Goal: Information Seeking & Learning: Learn about a topic

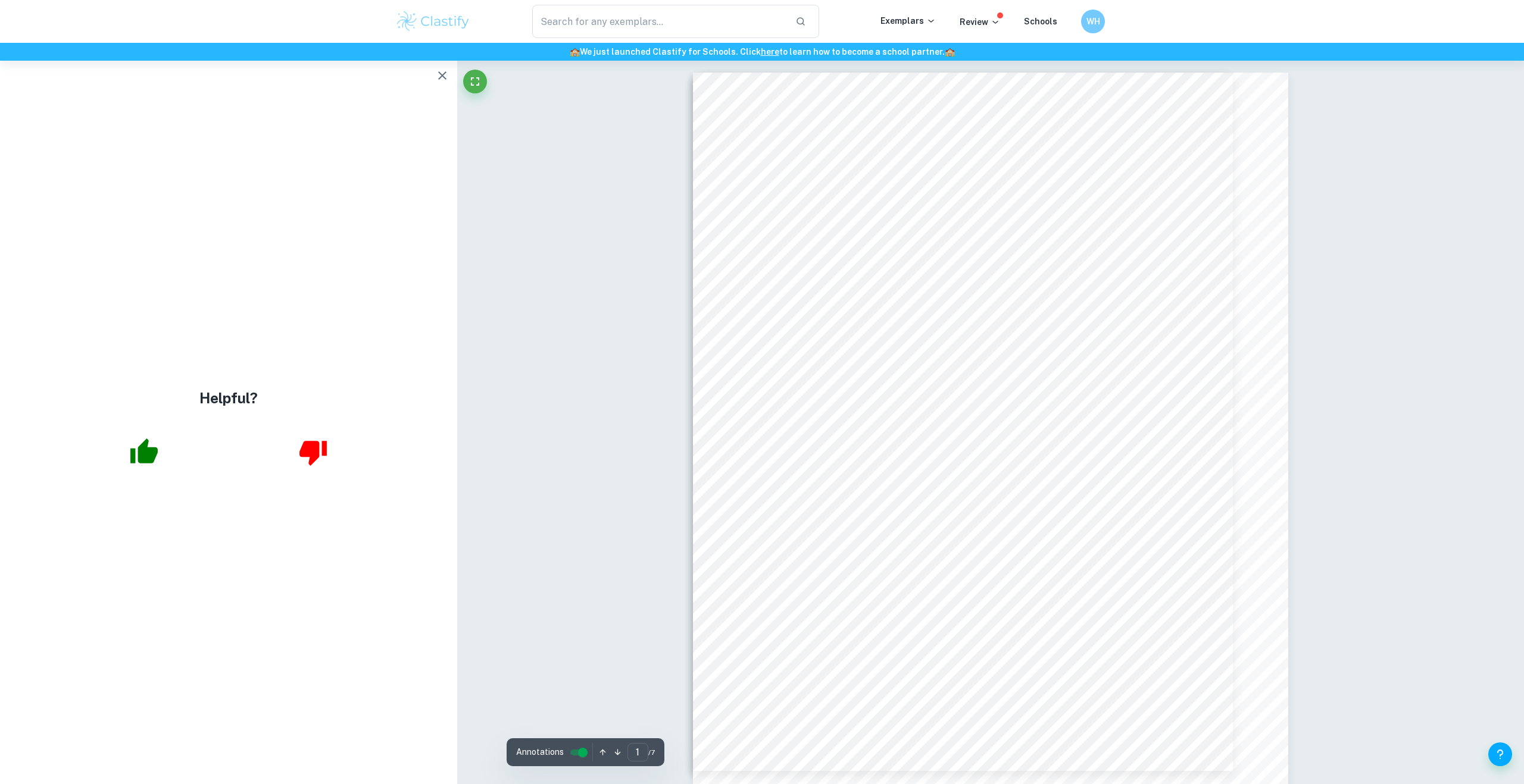
click at [433, 74] on button "button" at bounding box center [443, 75] width 24 height 24
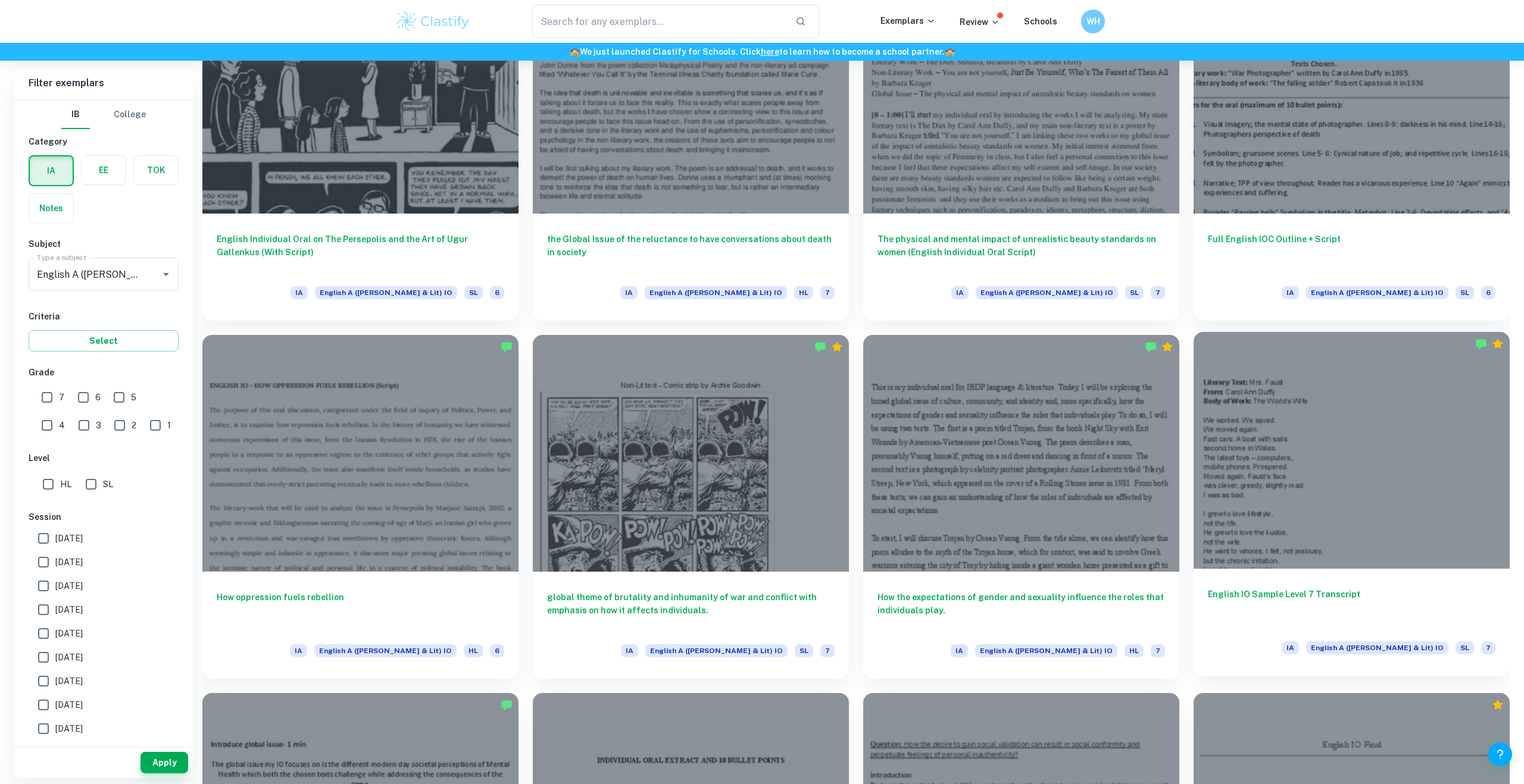
scroll to position [1678, 0]
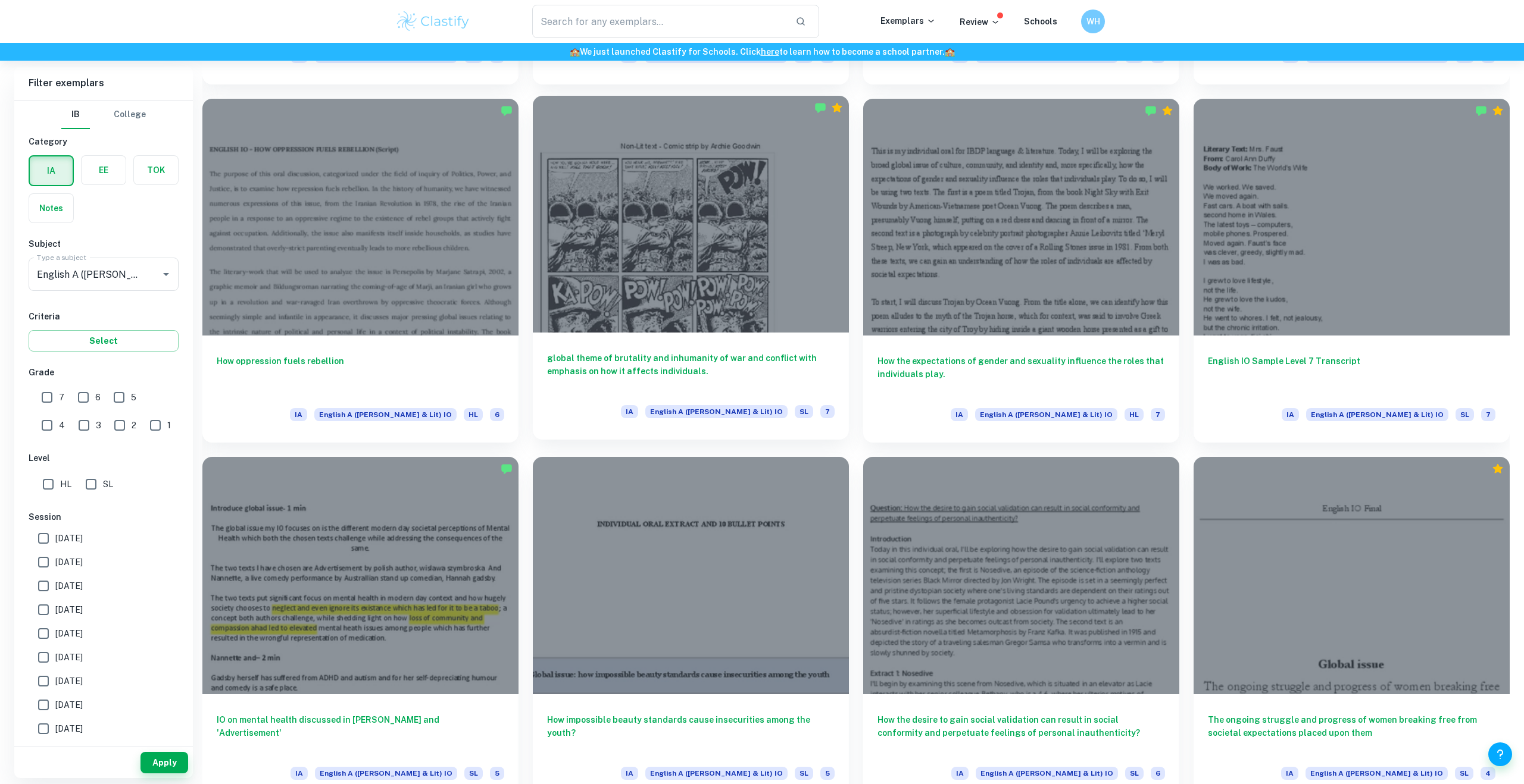
click at [810, 370] on h6 "global theme of brutality and inhumanity of war and conflict with emphasis on h…" at bounding box center [691, 371] width 287 height 39
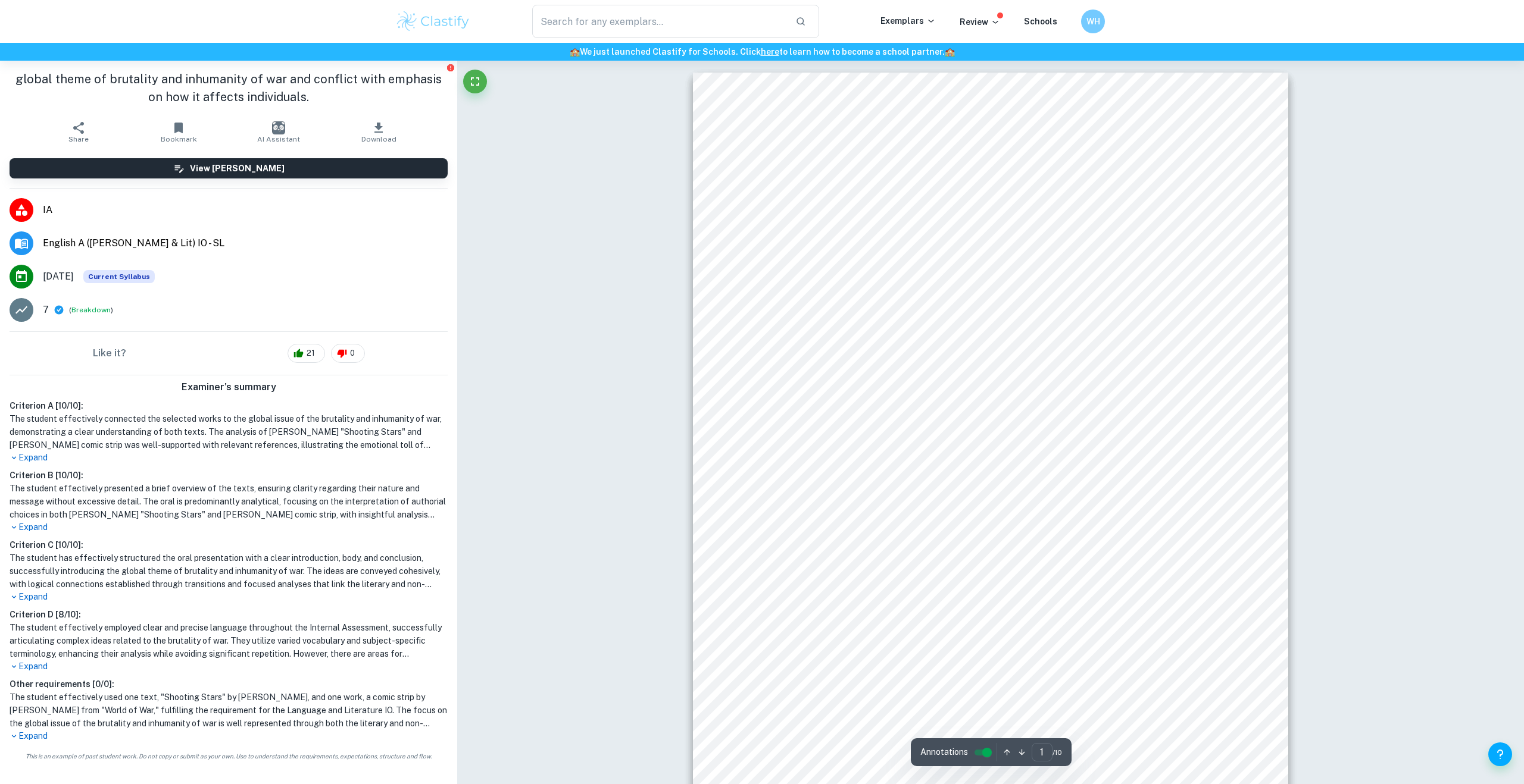
click at [867, 215] on div "Non-Lit text - Comic strip by [PERSON_NAME]" at bounding box center [991, 458] width 595 height 770
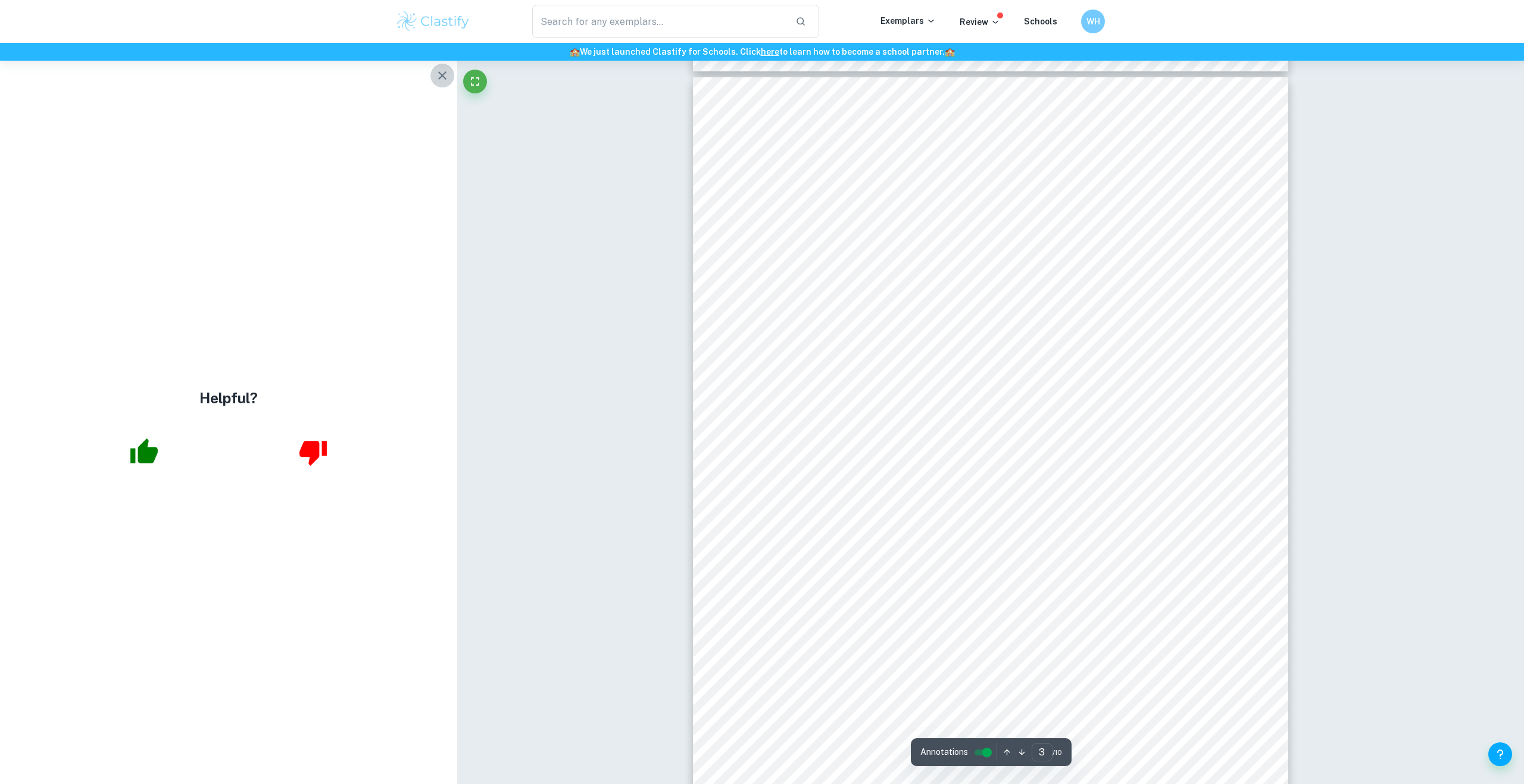
click at [440, 77] on icon "button" at bounding box center [442, 75] width 8 height 8
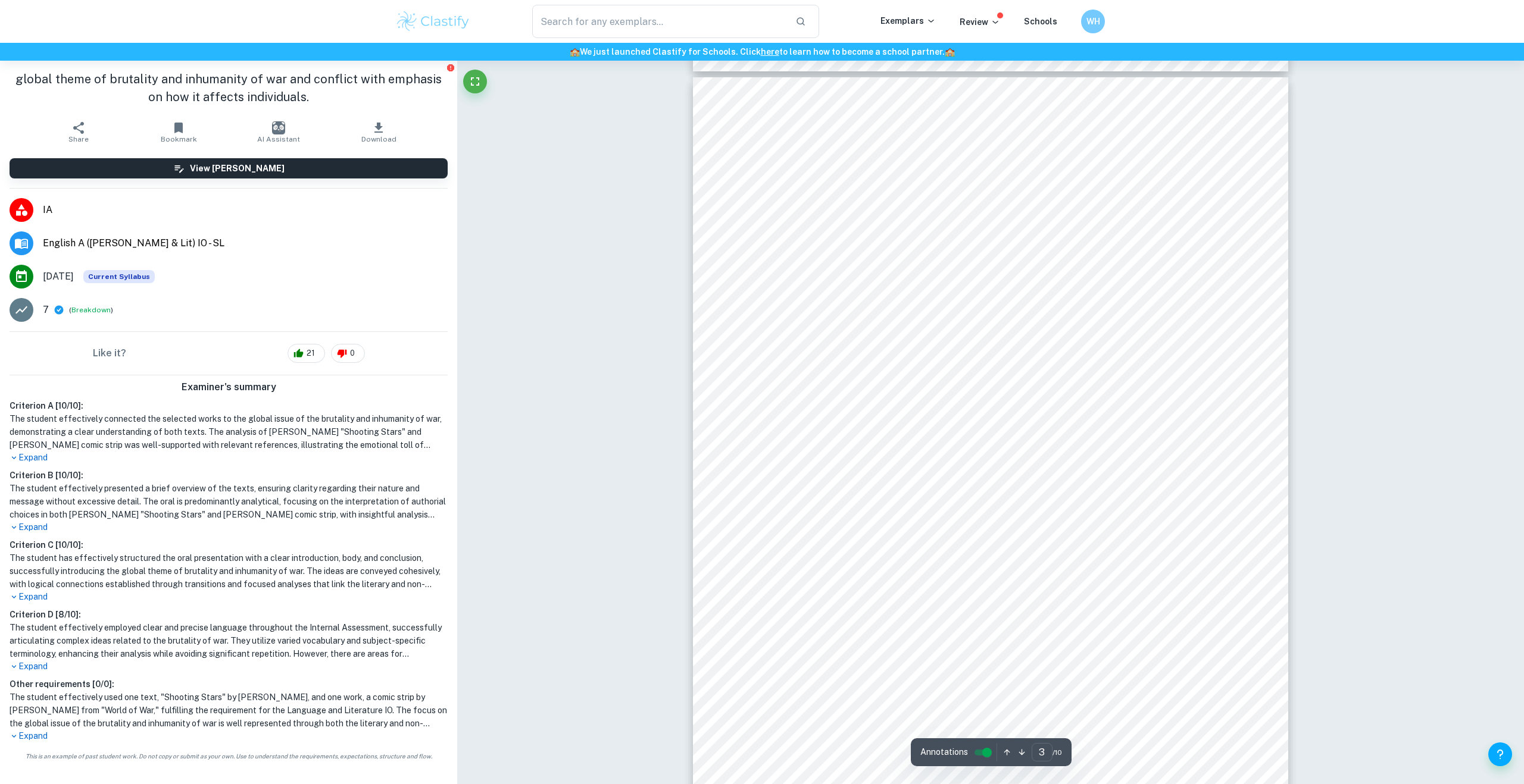
click at [1269, 304] on div "Introduction: My individual oral will be shaped and focused around the global t…" at bounding box center [991, 462] width 595 height 770
click at [1272, 250] on div "Introduction: My individual oral will be shaped and focused around the global t…" at bounding box center [991, 462] width 595 height 770
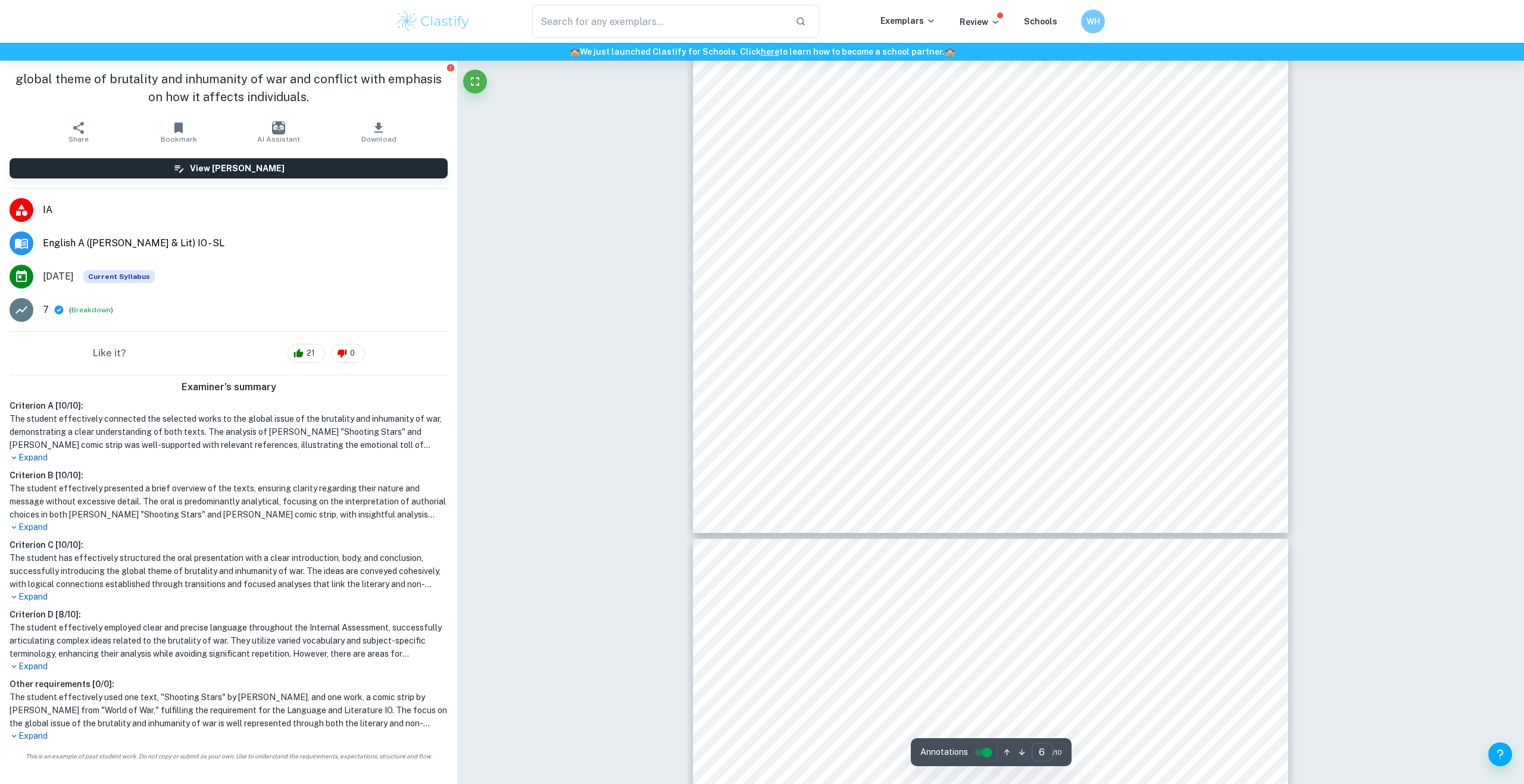
click at [992, 274] on div "country is misguided and outdated, and that there is nothing sweet or honorable…" at bounding box center [991, 148] width 595 height 770
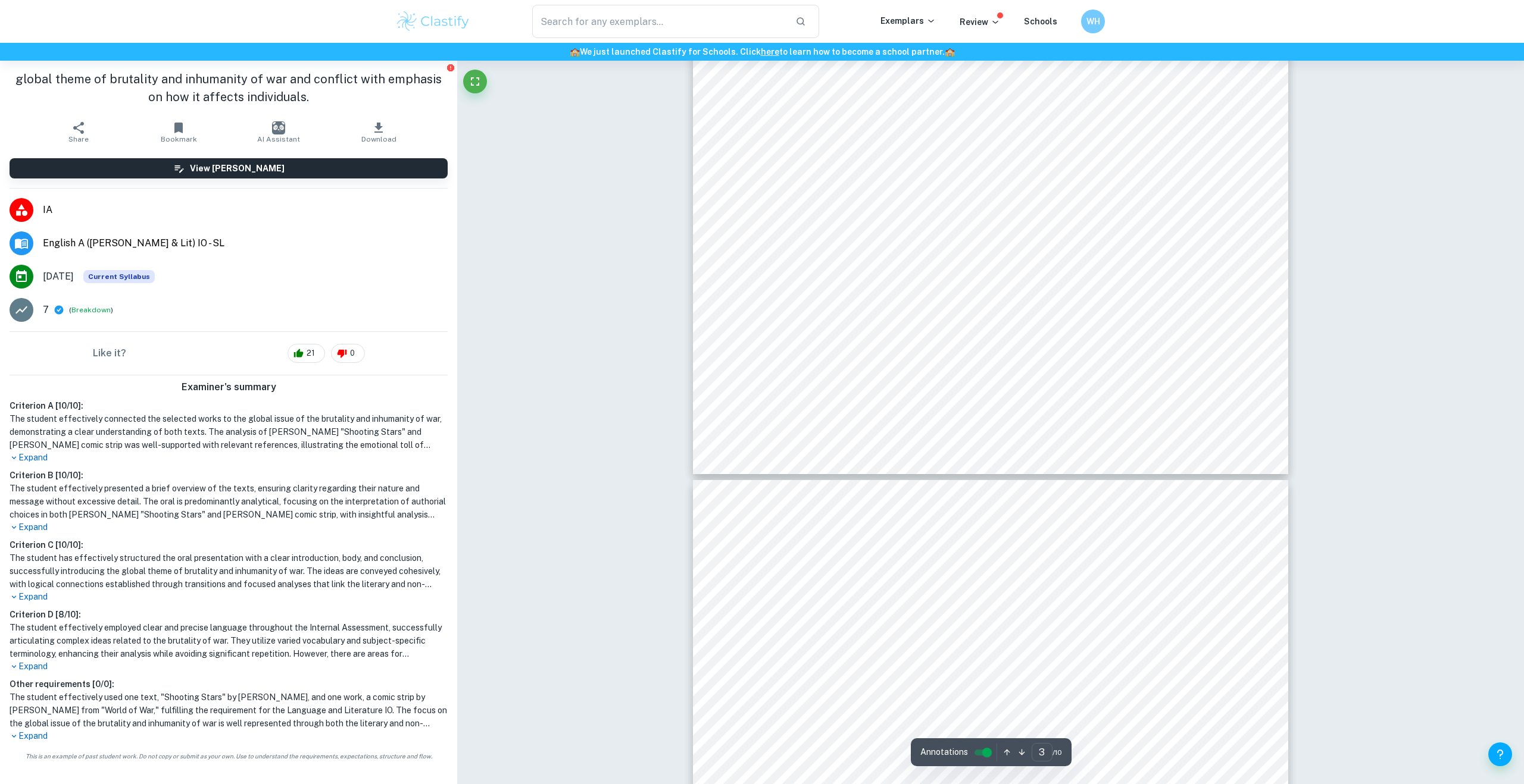
scroll to position [2000, 0]
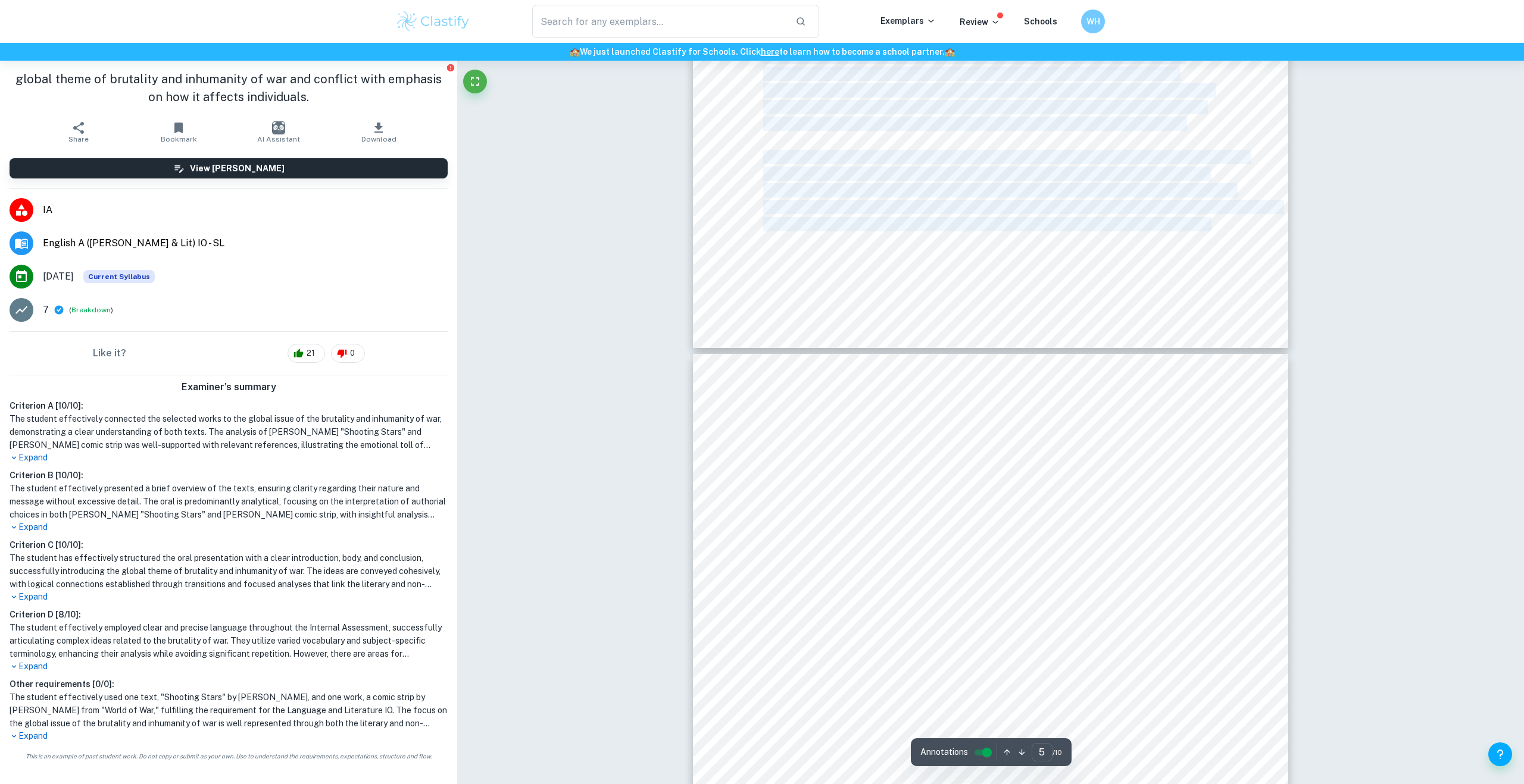
type input "6"
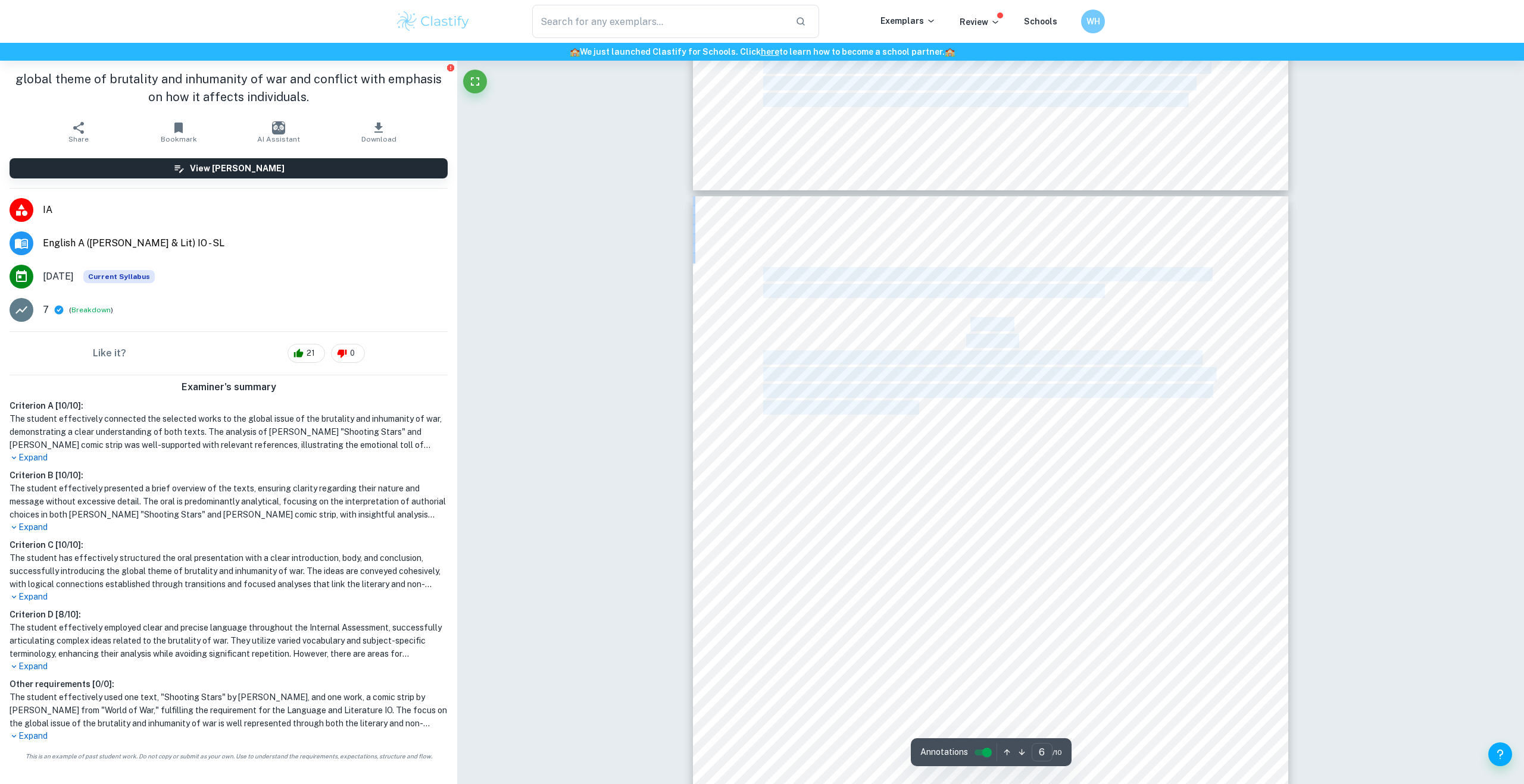
scroll to position [3856, 0]
drag, startPoint x: 763, startPoint y: 231, endPoint x: 921, endPoint y: 402, distance: 232.8
click at [921, 402] on div "Ask Clai Annotations 6 ​ / 10 Non-Lit text - Comic strip by [PERSON_NAME] Liter…" at bounding box center [991, 141] width 595 height 7874
click at [657, 393] on div "Correct Criterion A The ideas and discussion of the global issue are well-suppo…" at bounding box center [991, 141] width 1067 height 7874
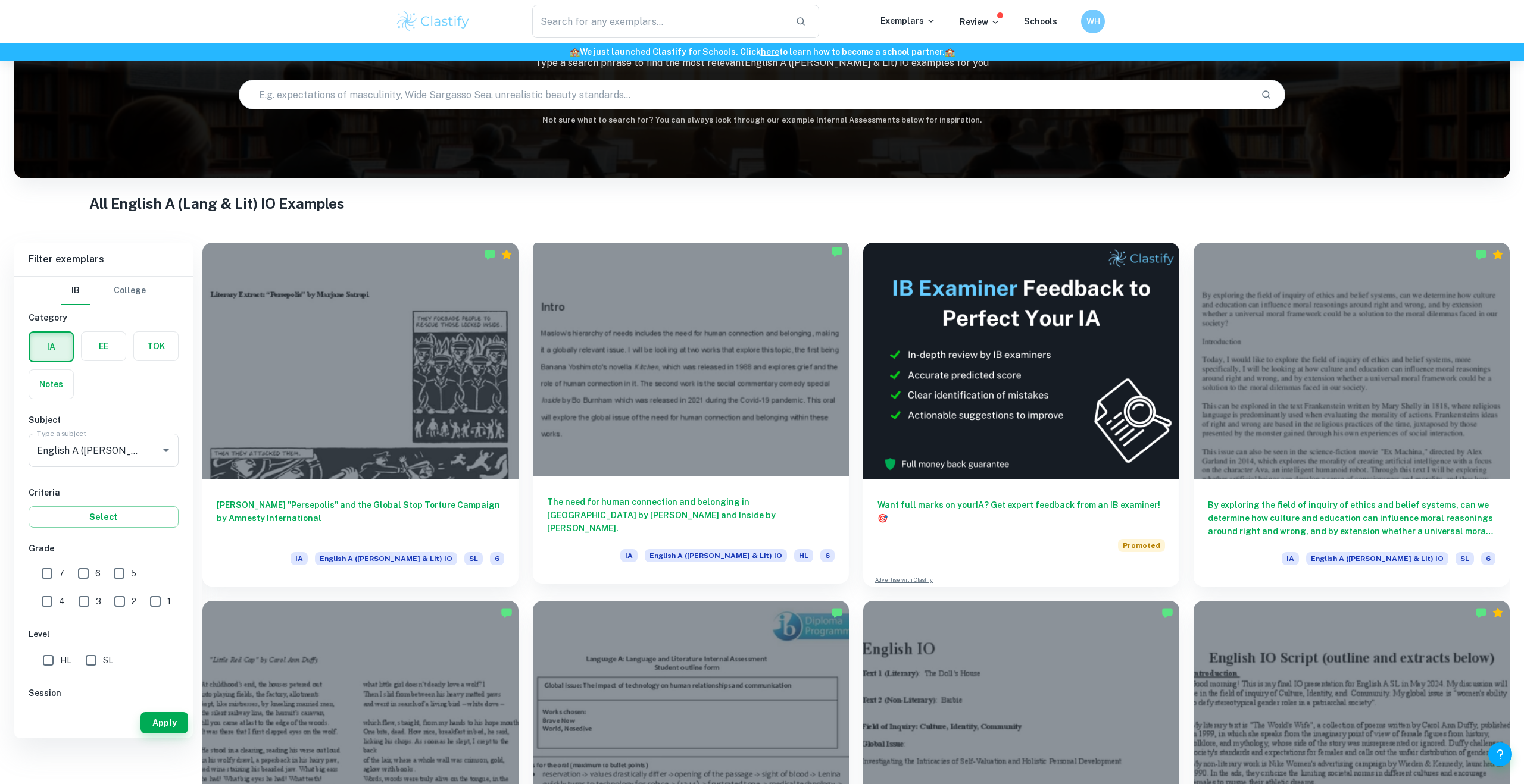
scroll to position [143, 0]
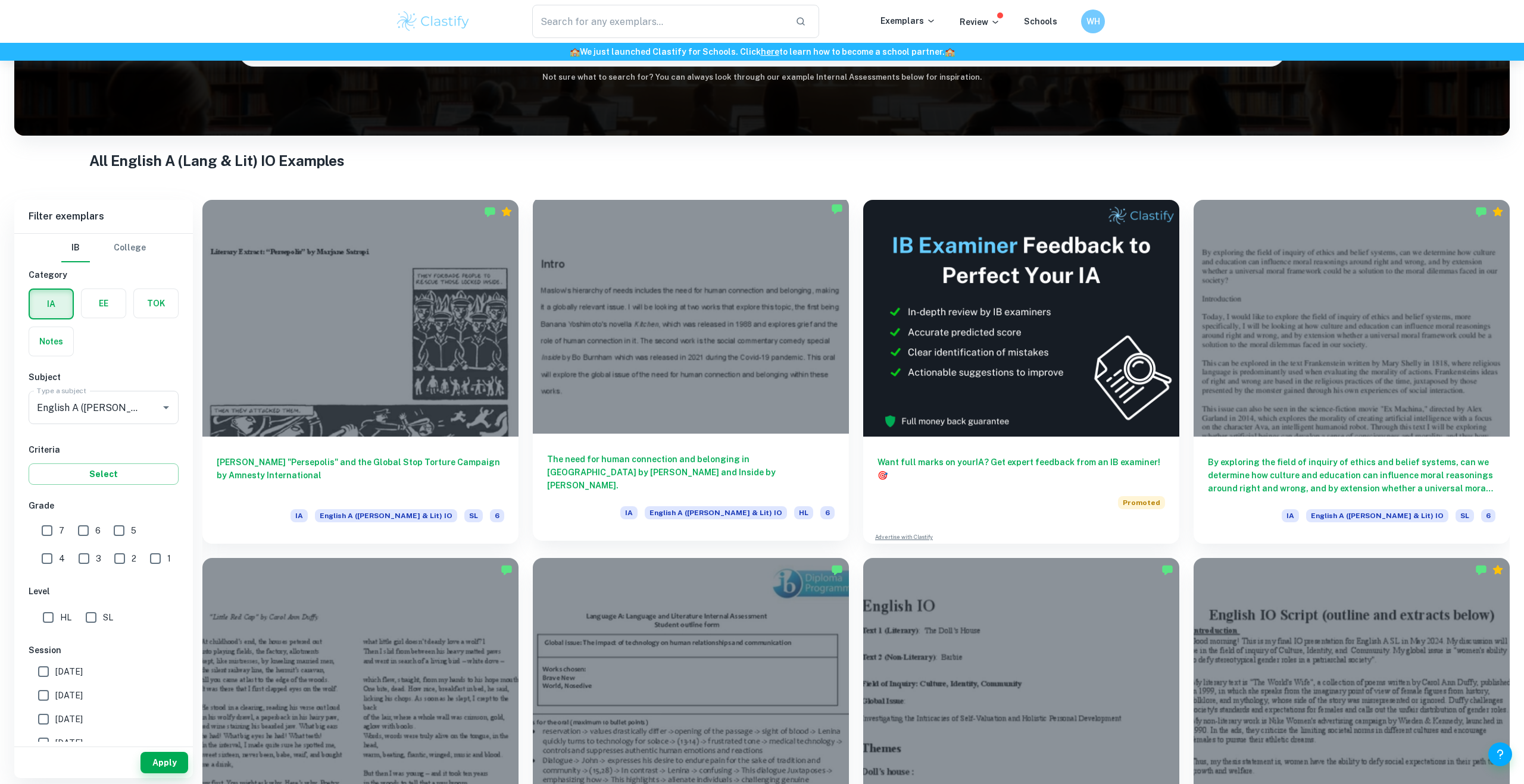
click at [794, 470] on h6 "The need for human connection and belonging in [GEOGRAPHIC_DATA] by [PERSON_NAM…" at bounding box center [691, 472] width 287 height 39
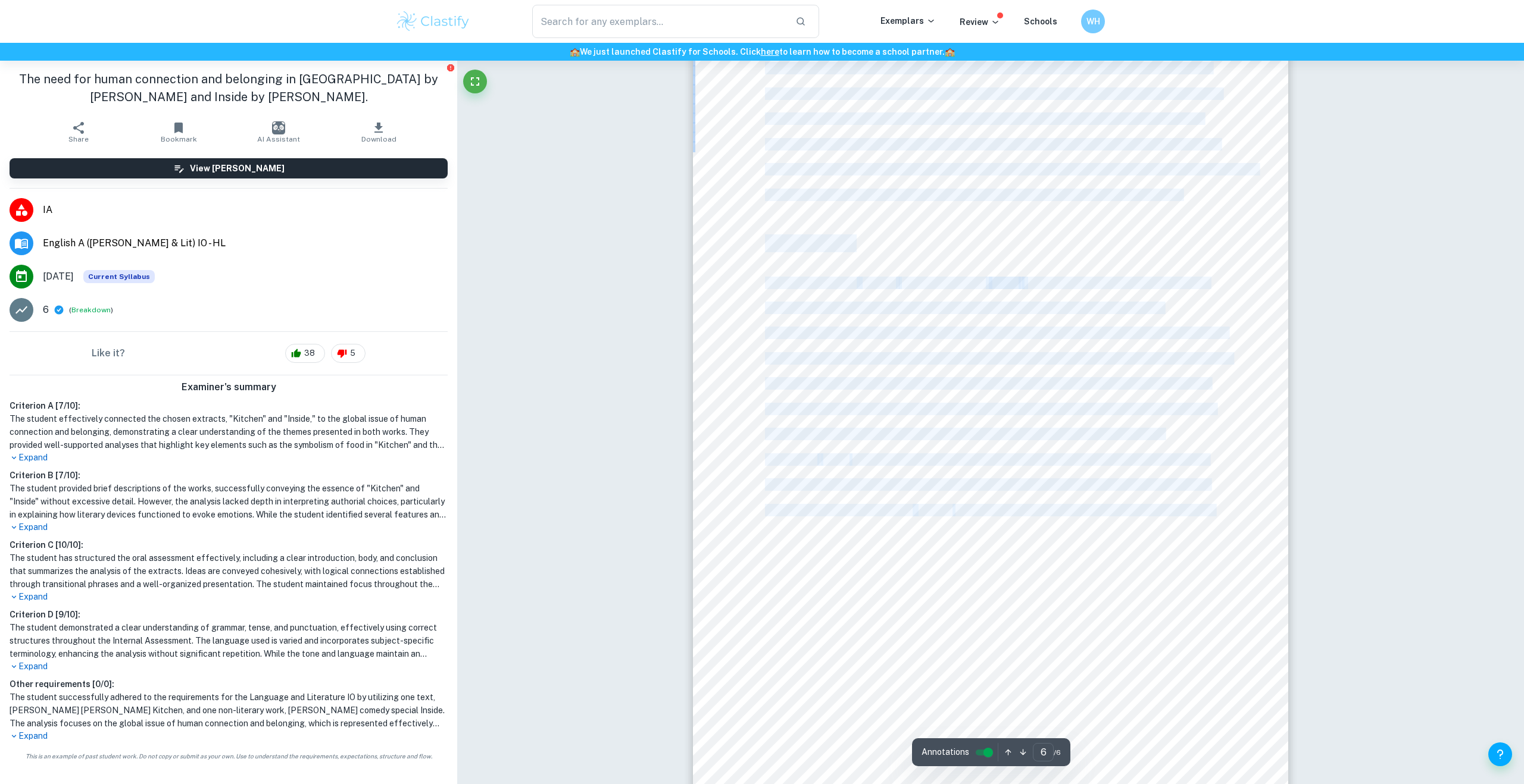
scroll to position [4428, 0]
drag, startPoint x: 765, startPoint y: 154, endPoint x: 1077, endPoint y: 179, distance: 313.0
copy div "Kitchen (2 min) Throughout Kitchen , the global issue of the need for human con…"
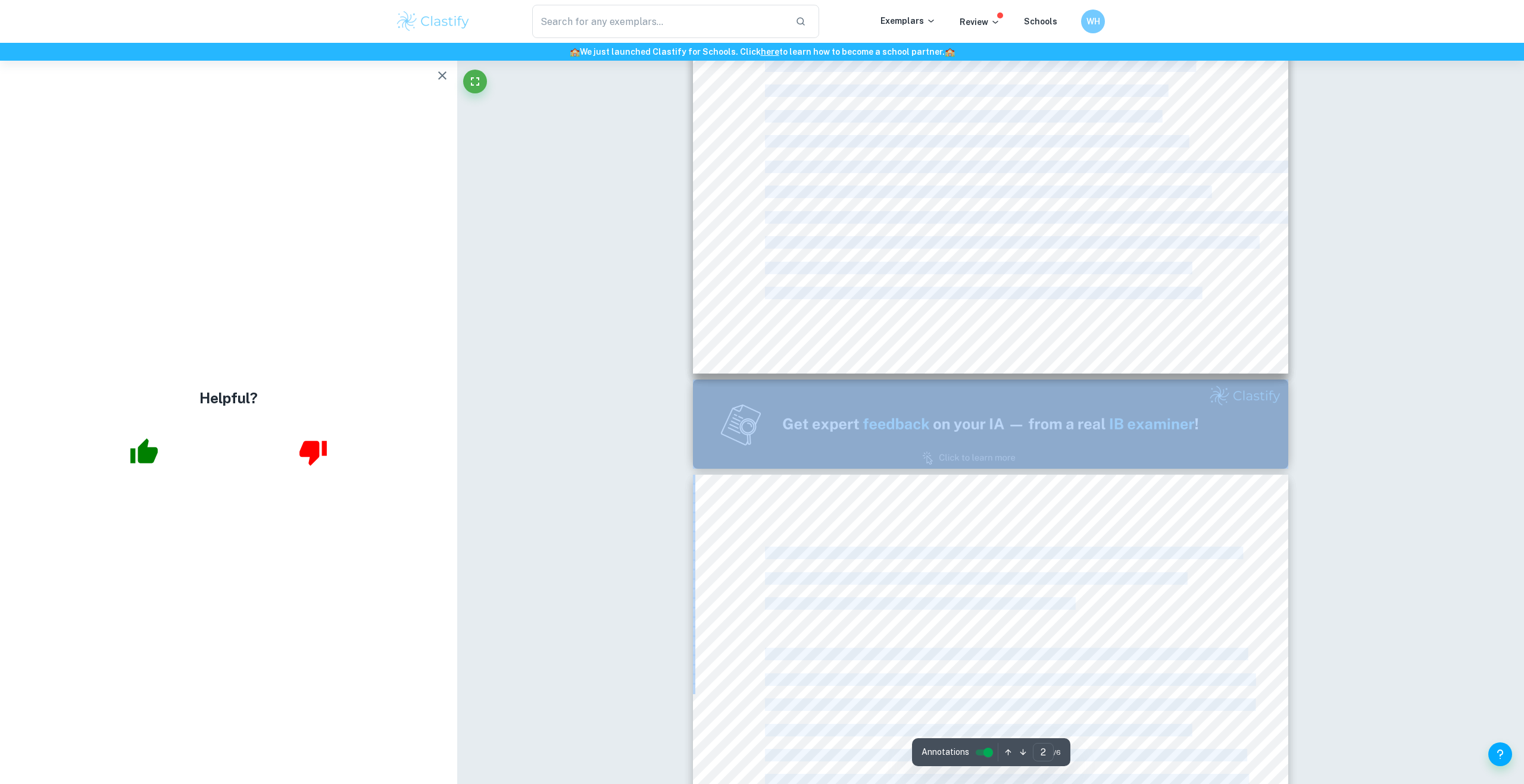
type input "1"
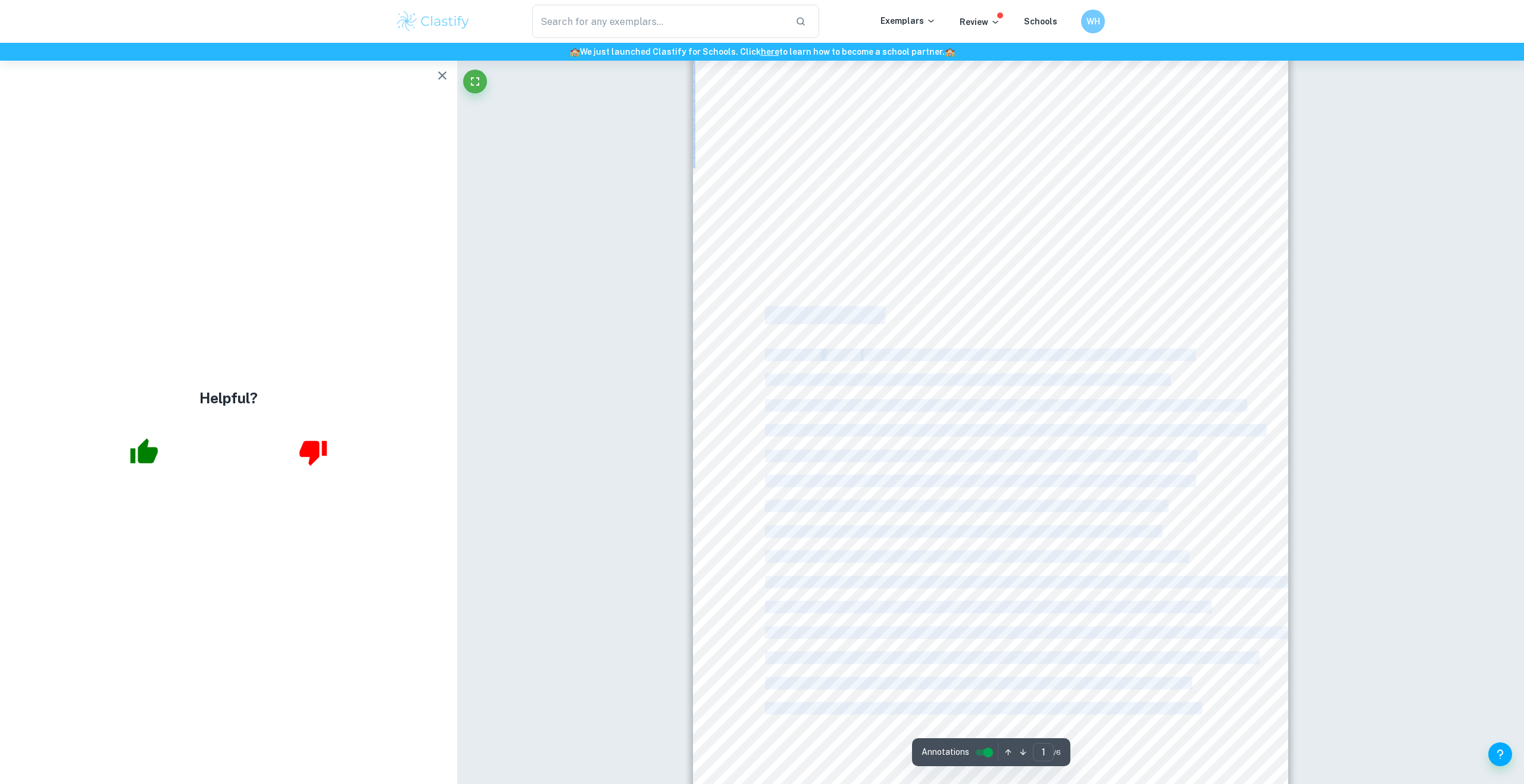
scroll to position [0, 0]
click at [862, 188] on div "Intro Maslow9s hierarchy of needs includes the need for human connection and be…" at bounding box center [991, 493] width 595 height 841
drag, startPoint x: 766, startPoint y: 212, endPoint x: 793, endPoint y: 365, distance: 155.4
click at [793, 365] on div "Intro Maslow9s hierarchy of needs includes the need for human connection and be…" at bounding box center [991, 493] width 595 height 841
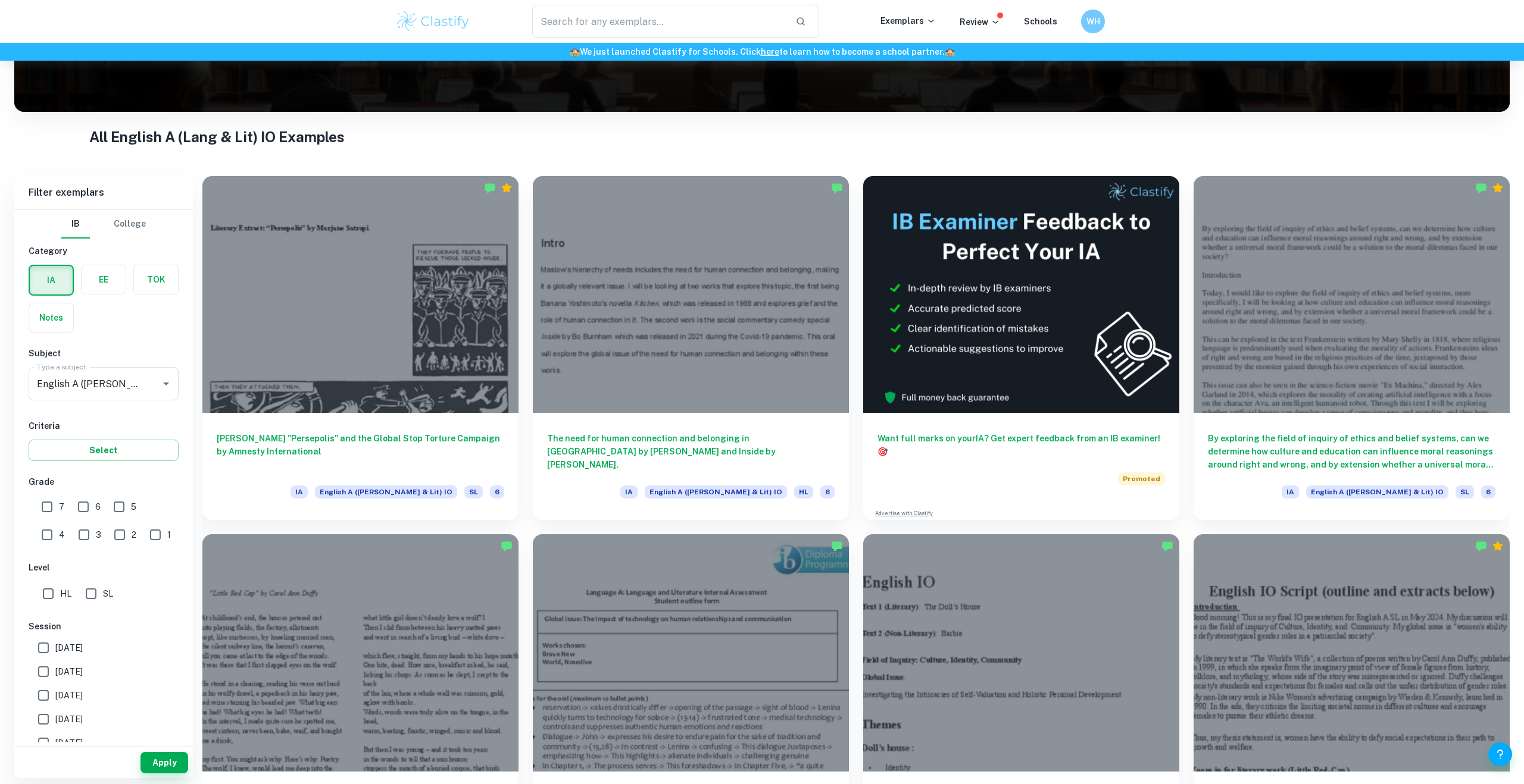
scroll to position [157, 0]
